Goal: Find specific page/section: Find specific page/section

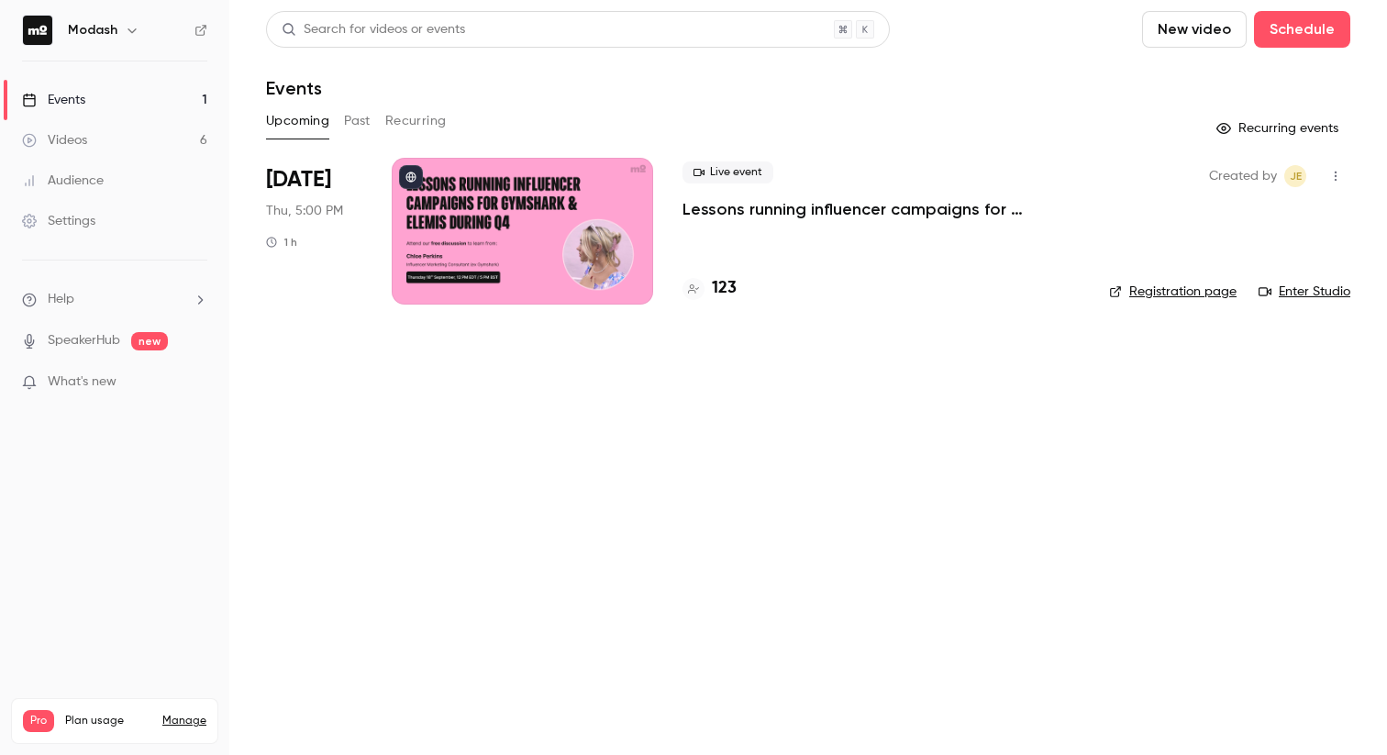
click at [153, 96] on link "Events 1" at bounding box center [114, 100] width 229 height 40
click at [120, 99] on link "Events 1" at bounding box center [114, 100] width 229 height 40
